Goal: Information Seeking & Learning: Learn about a topic

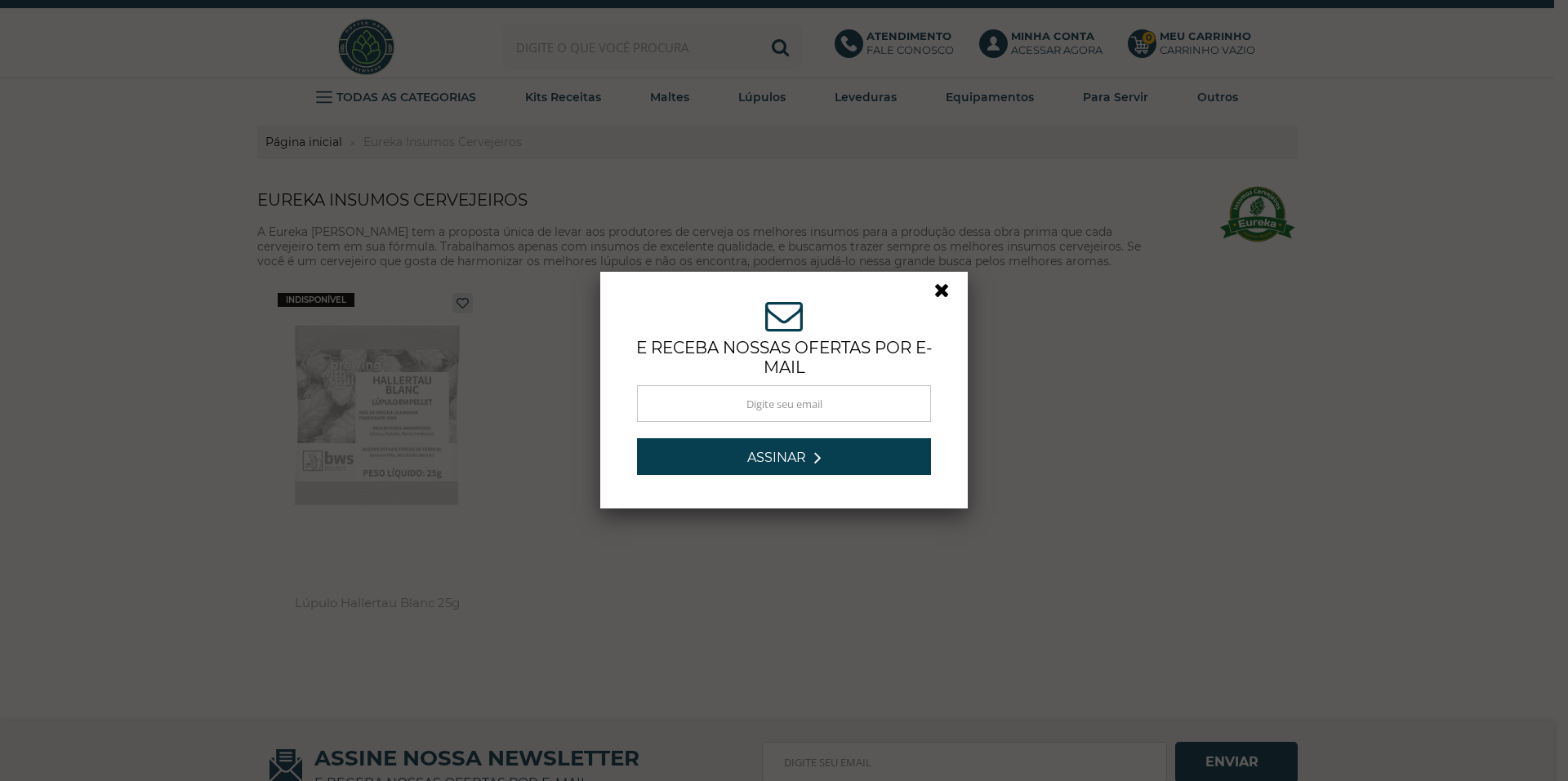
drag, startPoint x: 939, startPoint y: 286, endPoint x: 974, endPoint y: 294, distance: 35.9
click at [939, 286] on link at bounding box center [949, 295] width 30 height 30
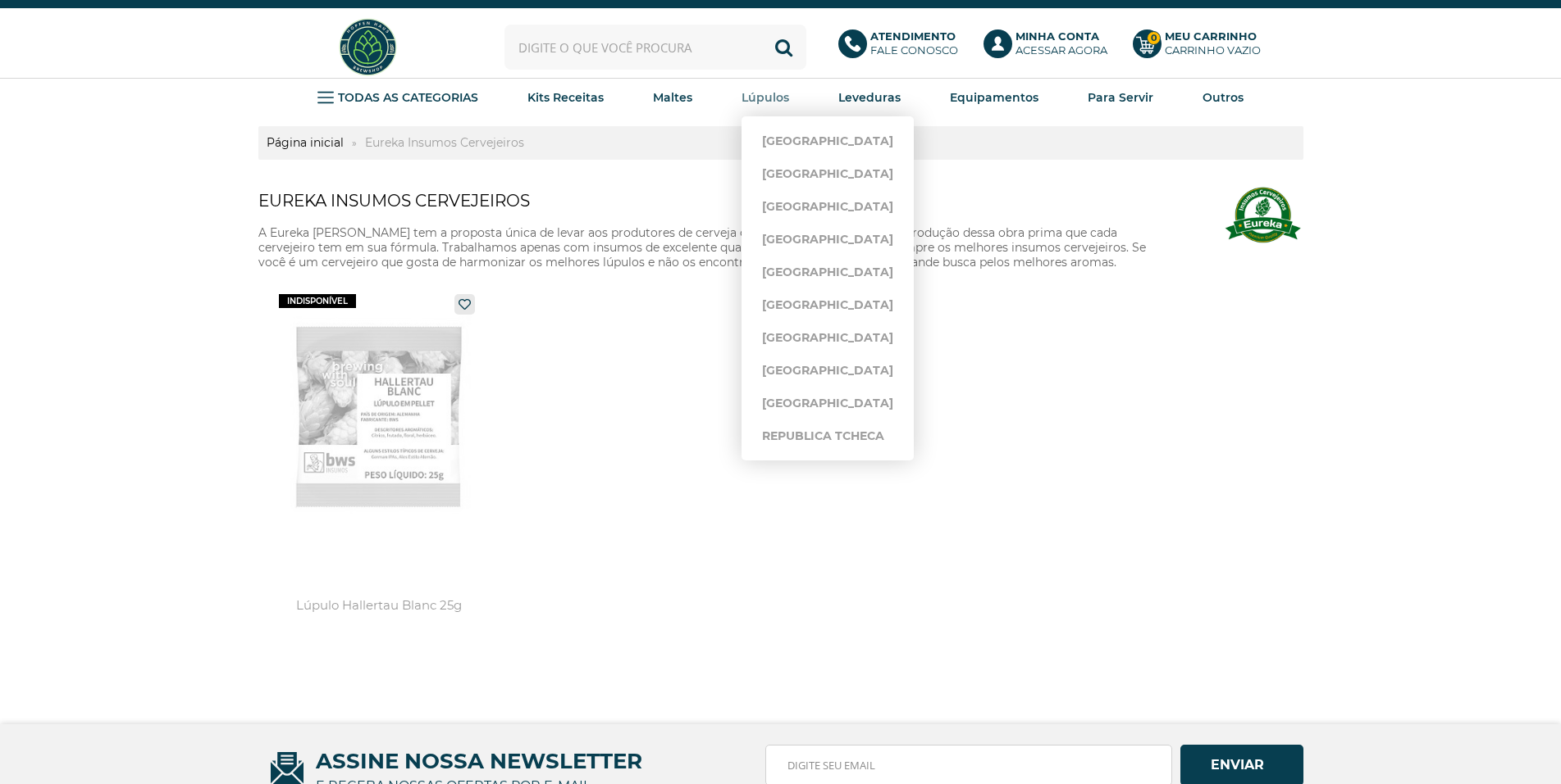
click at [768, 100] on strong "Lúpulos" at bounding box center [764, 97] width 47 height 14
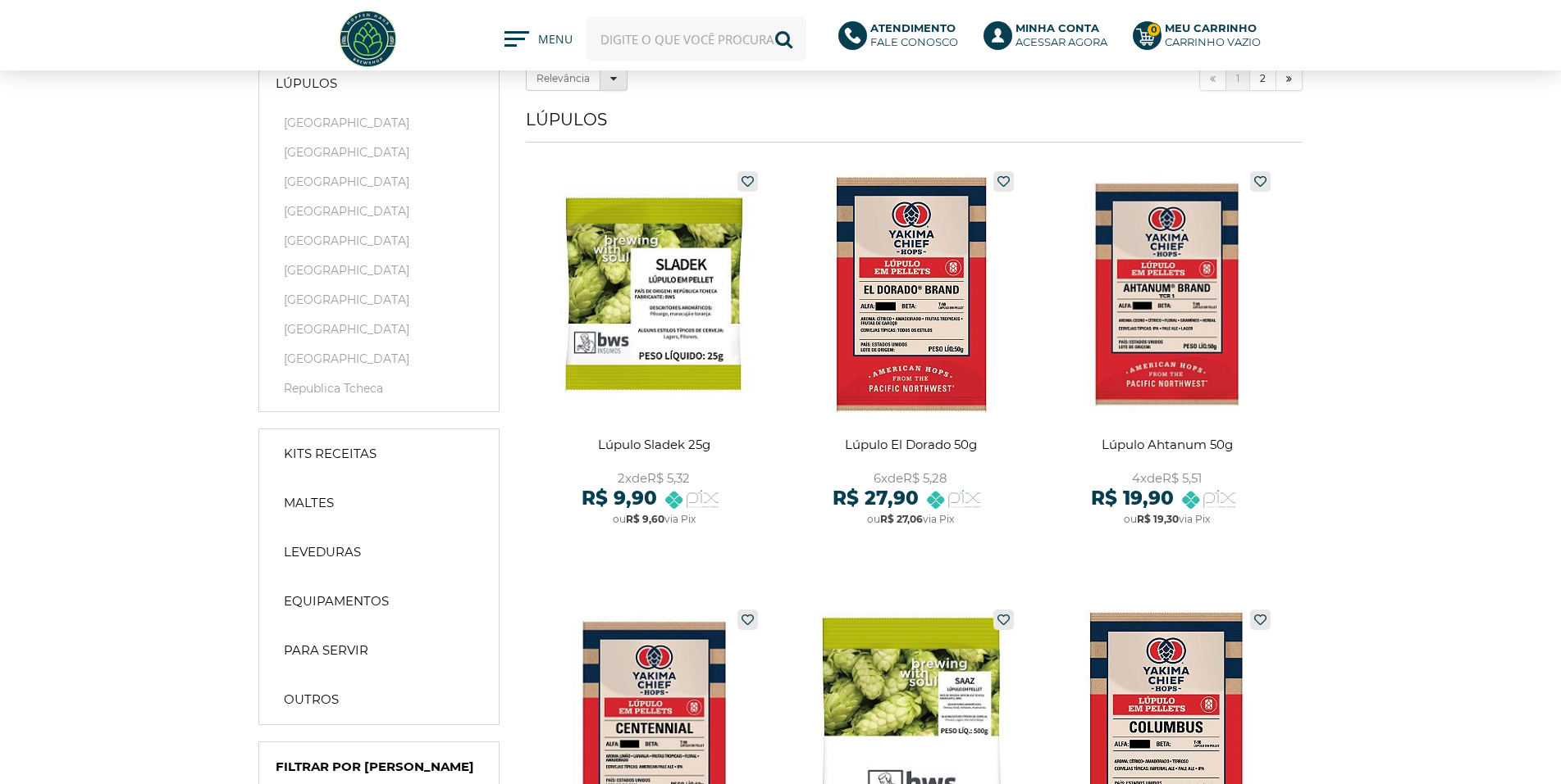
scroll to position [246, 0]
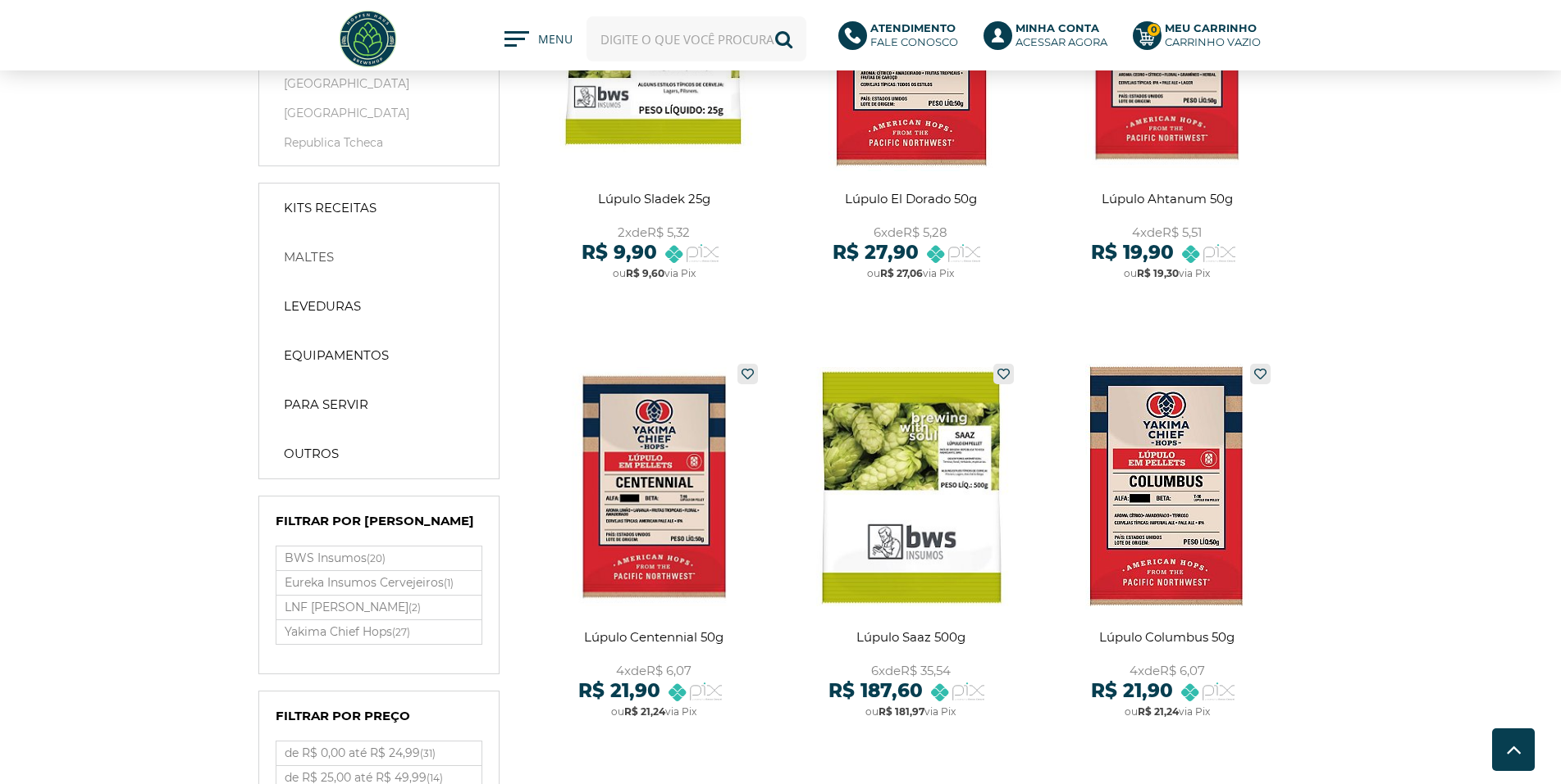
click at [315, 259] on strong "Maltes" at bounding box center [309, 257] width 50 height 16
